Goal: Task Accomplishment & Management: Manage account settings

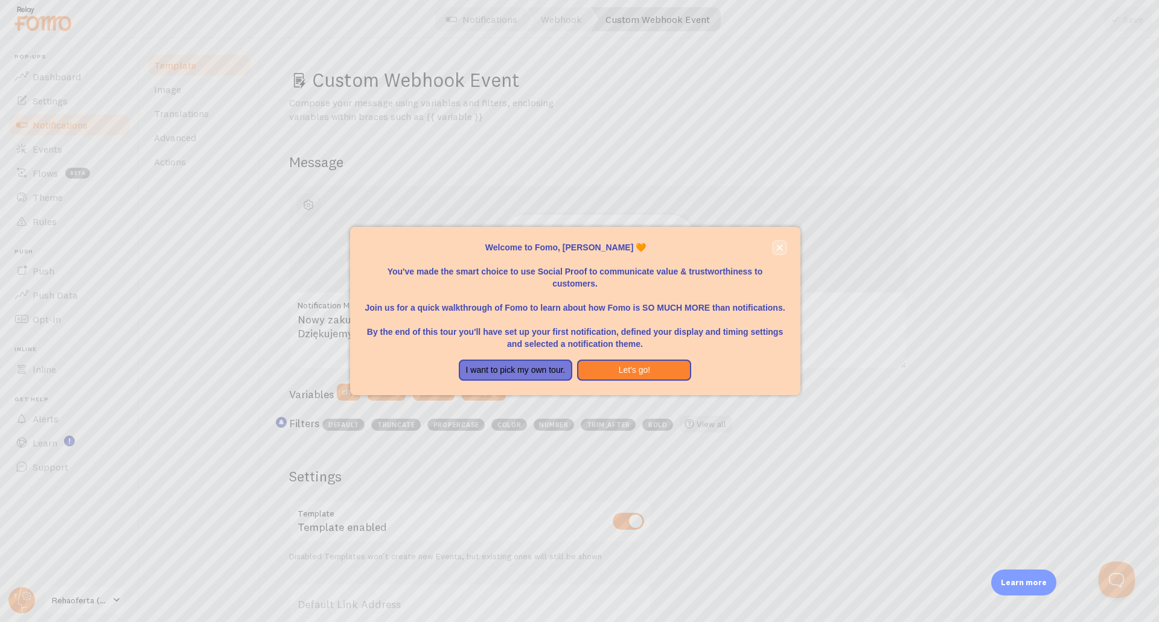
click at [781, 249] on icon "close," at bounding box center [779, 247] width 6 height 6
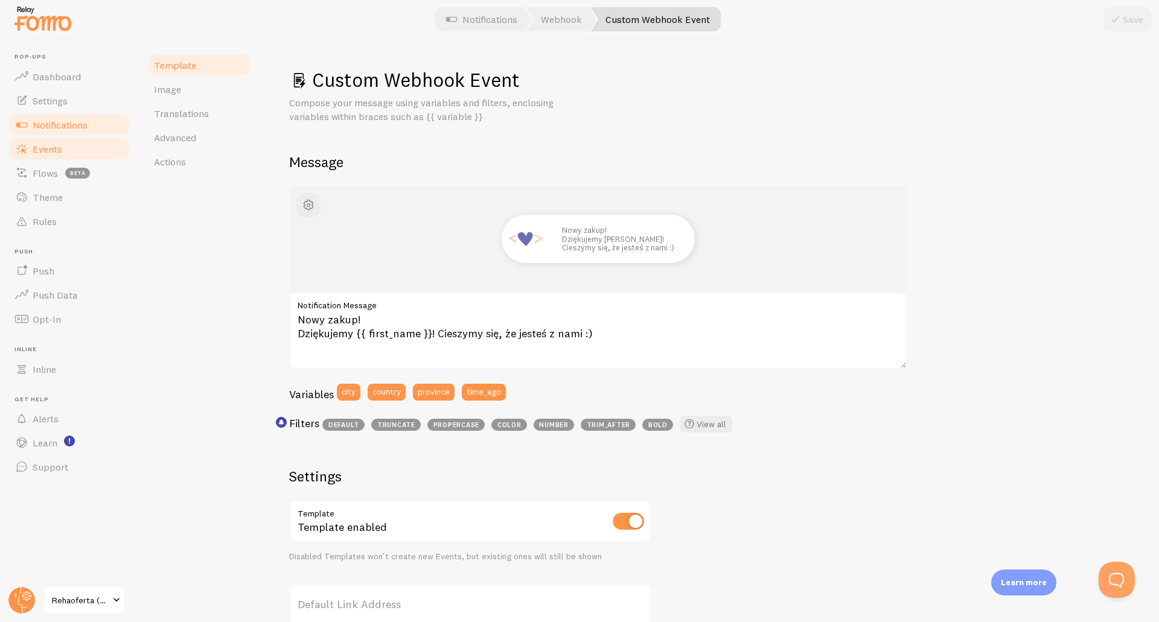
click at [50, 144] on span "Events" at bounding box center [48, 149] width 30 height 12
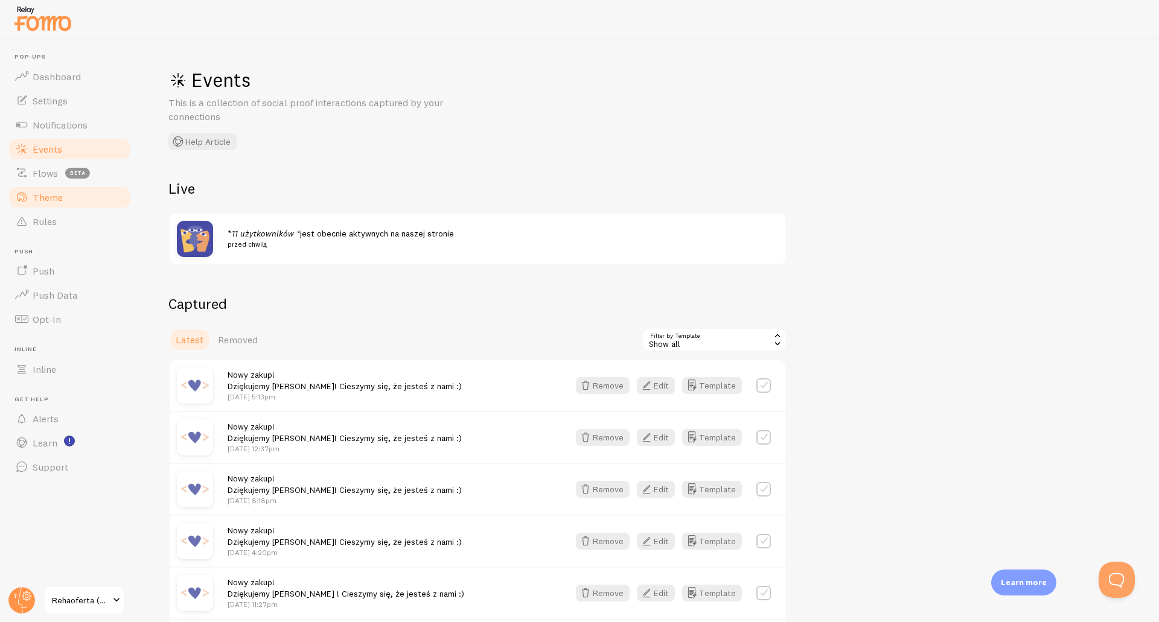
click at [69, 193] on link "Theme" at bounding box center [69, 197] width 124 height 24
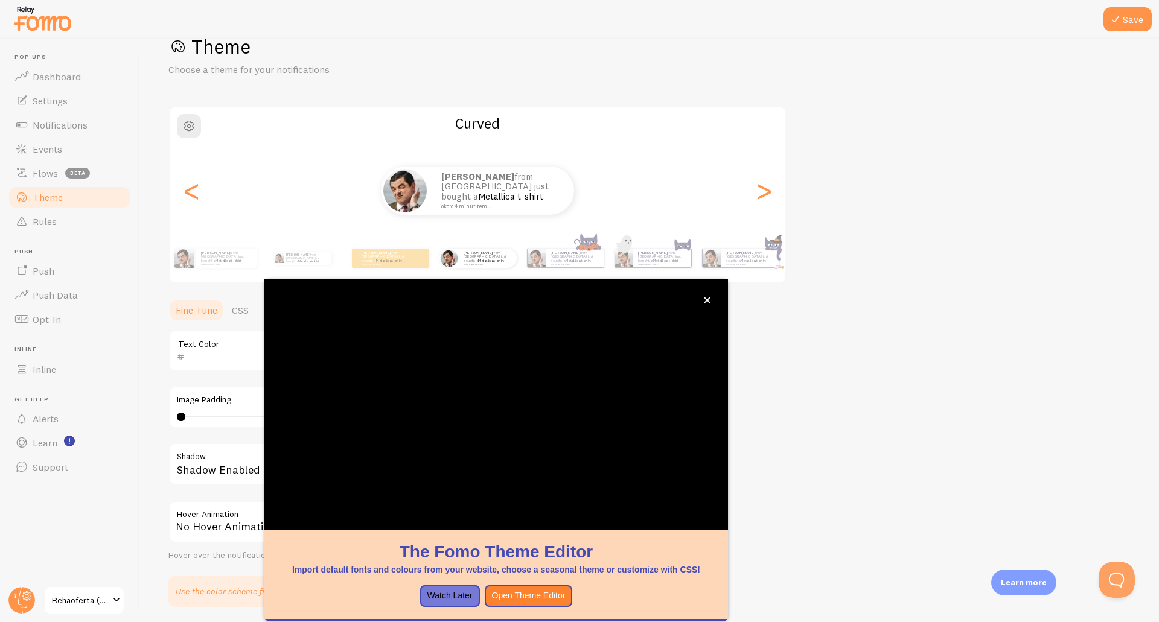
scroll to position [49, 0]
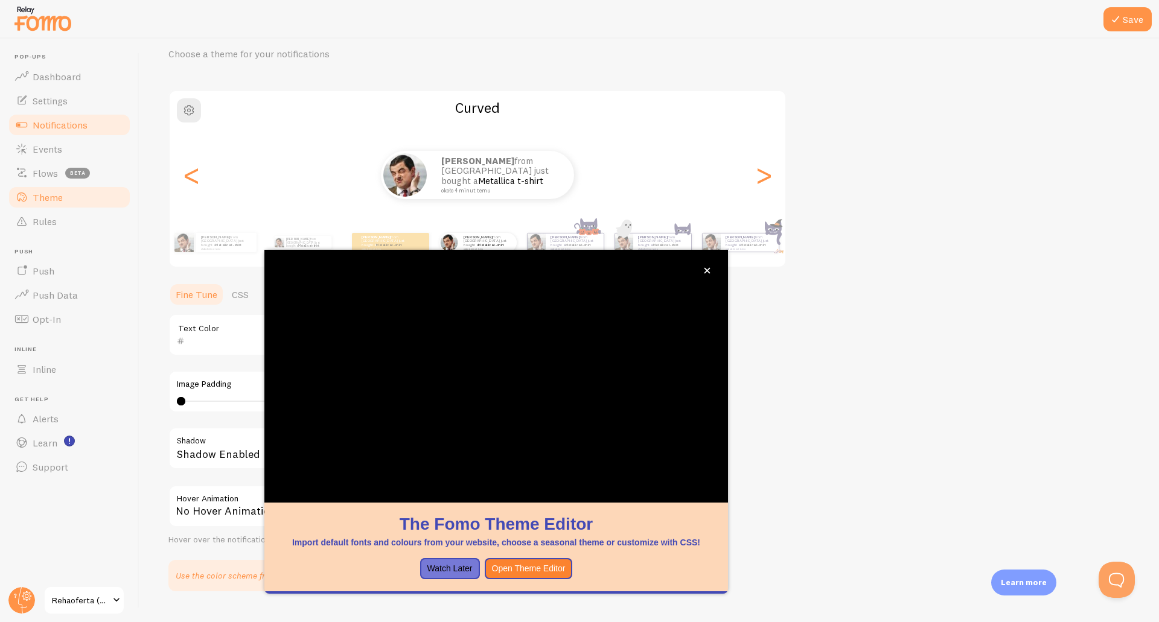
click at [39, 121] on span "Notifications" at bounding box center [60, 125] width 55 height 12
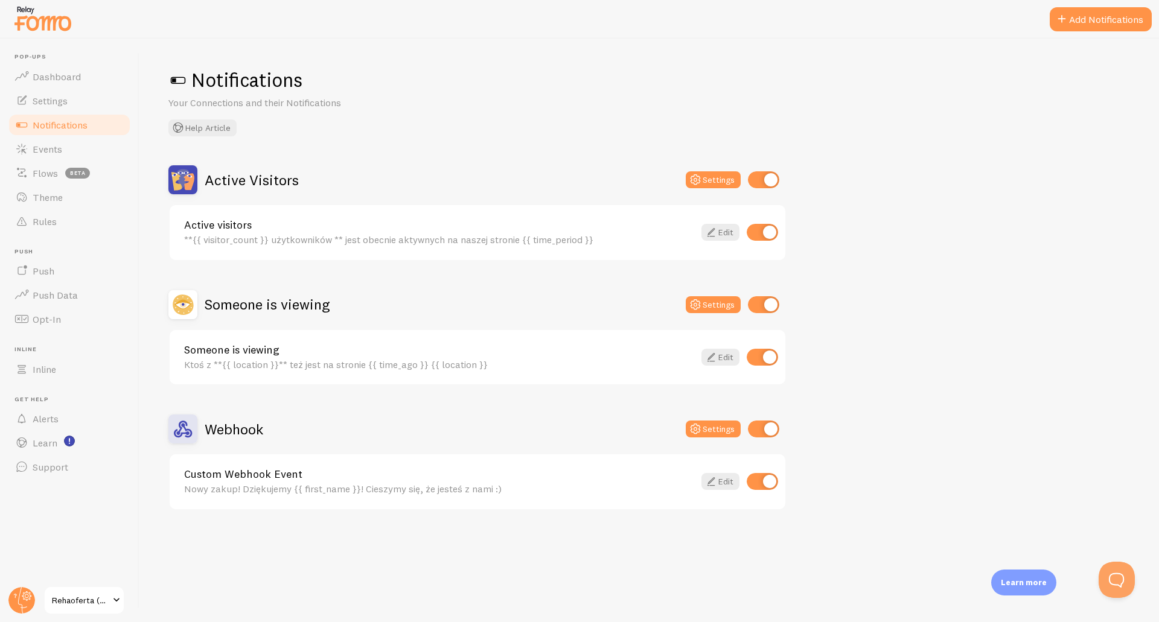
click at [325, 494] on div "Nowy zakup! Dziękujemy {{ first_name }}! Cieszymy się, że jesteś z nami :)" at bounding box center [439, 489] width 510 height 11
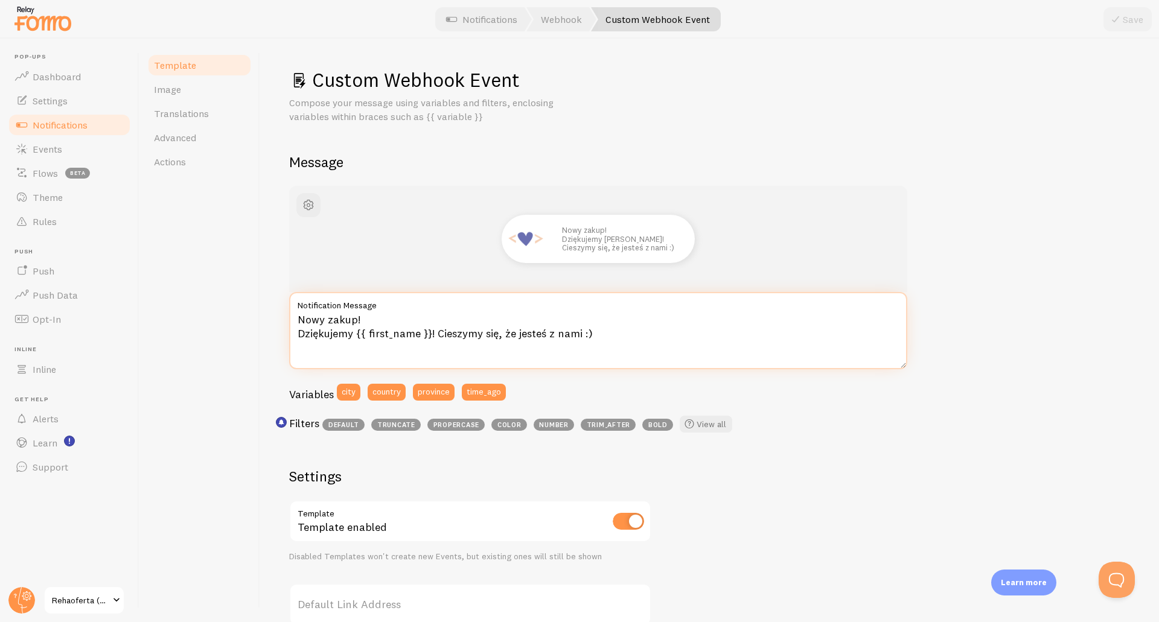
click at [423, 313] on textarea "Nowy zakup! Dziękujemy {{ first_name }}! Cieszymy się, że jesteś z nami :)" at bounding box center [598, 330] width 618 height 77
drag, startPoint x: 388, startPoint y: 318, endPoint x: 268, endPoint y: 319, distance: 119.5
click at [268, 319] on div "Custom Webhook Event Compose your message using variables and filters, enclosin…" at bounding box center [709, 331] width 899 height 584
paste textarea "Właśnie otrzymaliśmy nowy zapis"
type textarea "Właśnie otrzymaliśmy nowy zapis! Dziękujemy {{ first_name }}! Cieszymy się, że …"
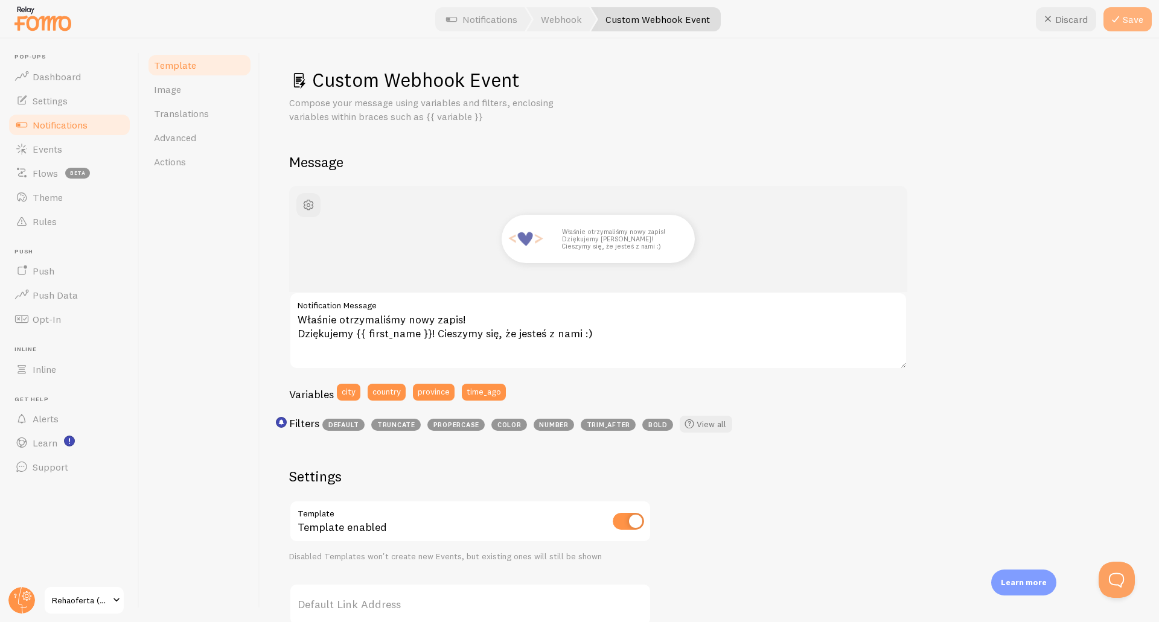
click at [1120, 24] on icon at bounding box center [1115, 19] width 14 height 14
